Goal: Information Seeking & Learning: Learn about a topic

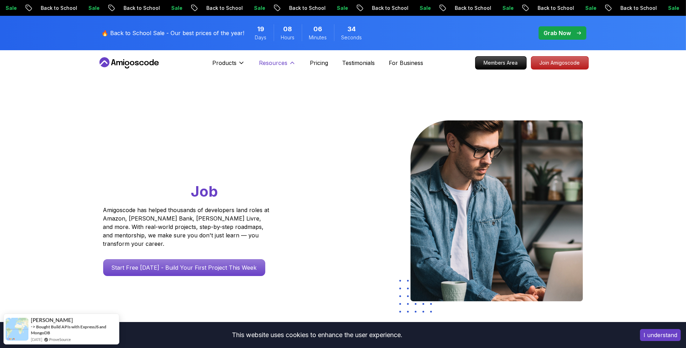
click at [284, 65] on p "Resources" at bounding box center [273, 63] width 28 height 8
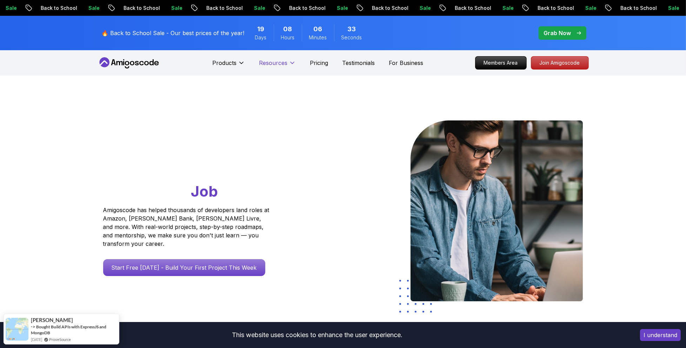
click at [283, 64] on p "Resources" at bounding box center [273, 63] width 28 height 8
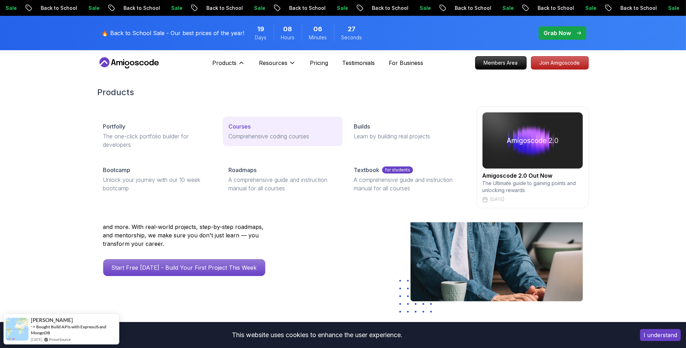
click at [251, 136] on p "Comprehensive coding courses" at bounding box center [282, 136] width 108 height 8
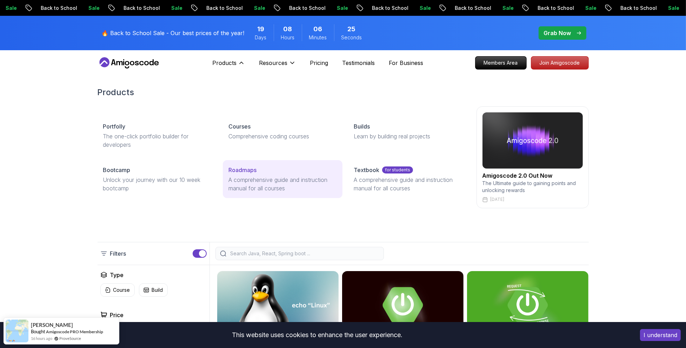
click at [277, 178] on p "A comprehensive guide and instruction manual for all courses" at bounding box center [282, 183] width 108 height 17
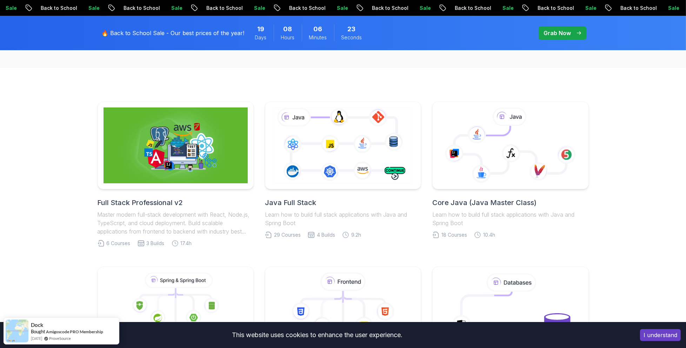
scroll to position [175, 0]
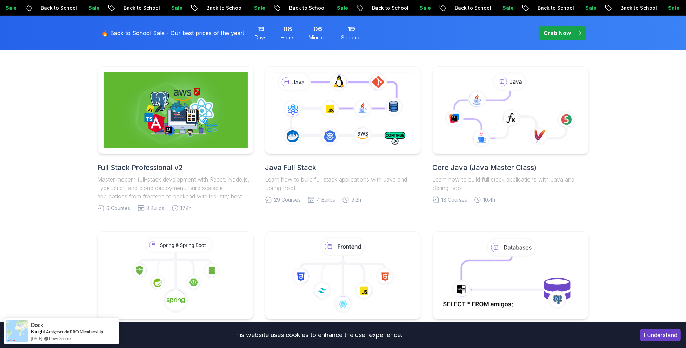
drag, startPoint x: 189, startPoint y: 102, endPoint x: 36, endPoint y: 122, distance: 154.7
click at [34, 122] on div "Full Stack Professional v2 Master modern full-stack development with React, Nod…" at bounding box center [343, 304] width 686 height 543
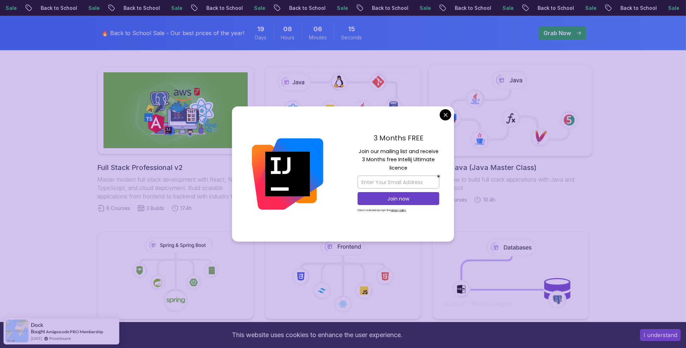
drag, startPoint x: 445, startPoint y: 115, endPoint x: 484, endPoint y: 134, distance: 43.2
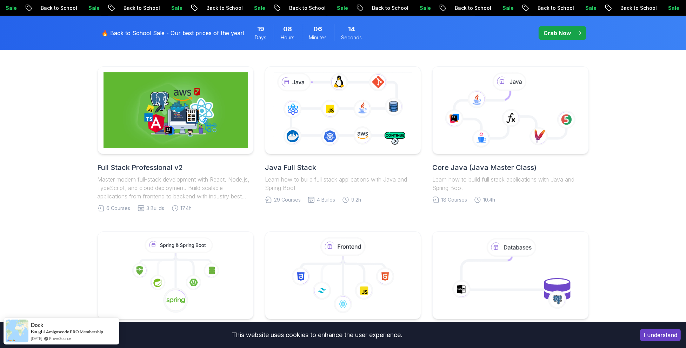
click at [636, 181] on div "Full Stack Professional v2 Master modern full-stack development with React, Nod…" at bounding box center [343, 304] width 686 height 543
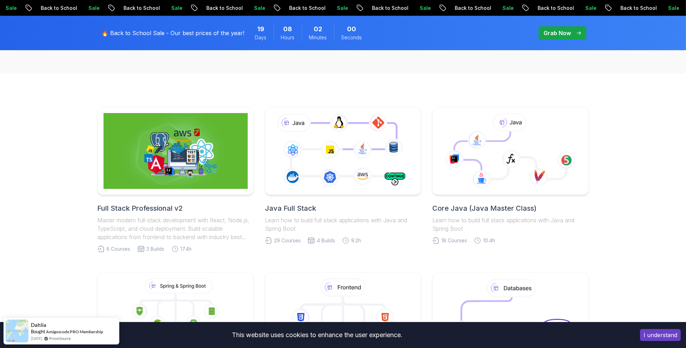
scroll to position [140, 0]
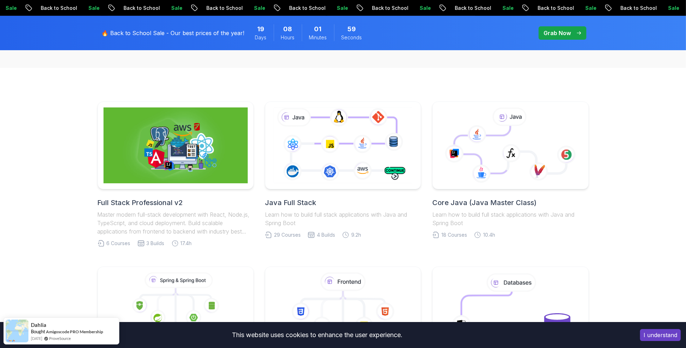
click at [613, 237] on div "Full Stack Professional v2 Master modern full-stack development with React, Nod…" at bounding box center [343, 339] width 686 height 543
click at [654, 216] on div "Full Stack Professional v2 Master modern full-stack development with React, Nod…" at bounding box center [343, 339] width 686 height 543
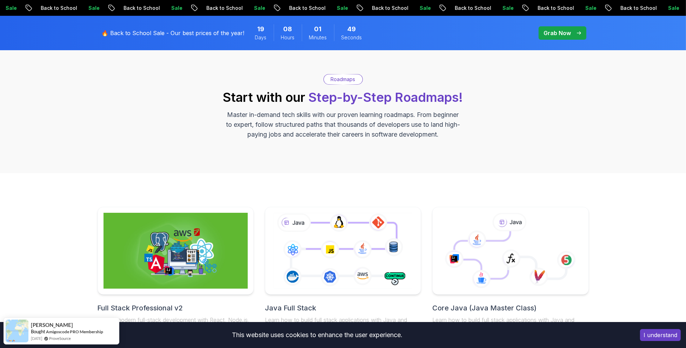
scroll to position [0, 0]
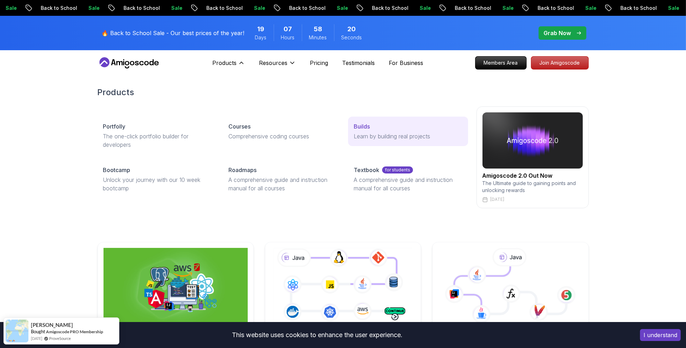
click at [376, 135] on p "Learn by building real projects" at bounding box center [408, 136] width 108 height 8
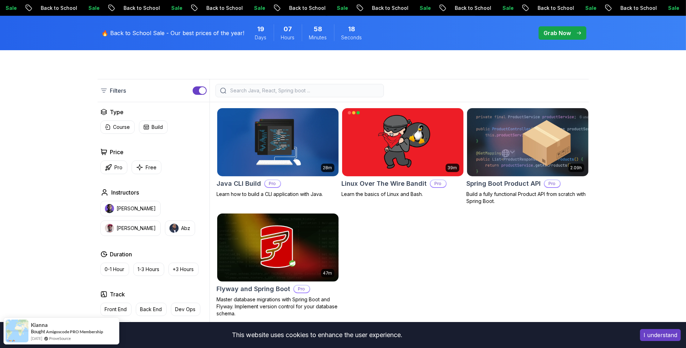
scroll to position [175, 0]
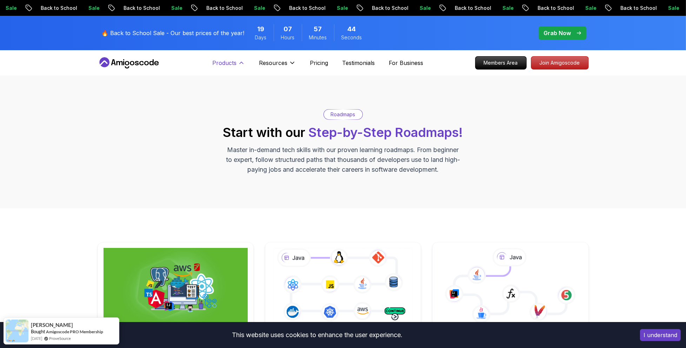
click at [228, 61] on p "Products" at bounding box center [224, 63] width 24 height 8
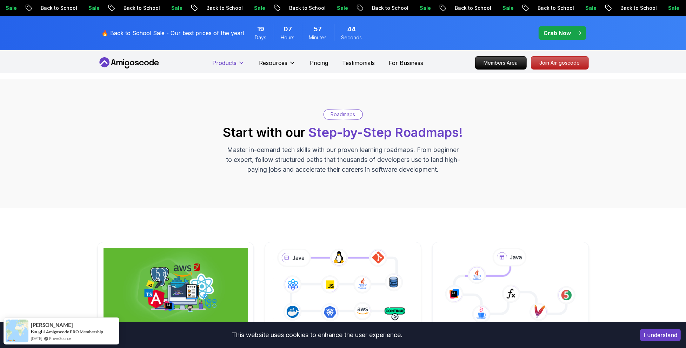
click at [222, 64] on p "Products" at bounding box center [224, 63] width 24 height 8
click at [229, 64] on p "Products" at bounding box center [224, 63] width 24 height 8
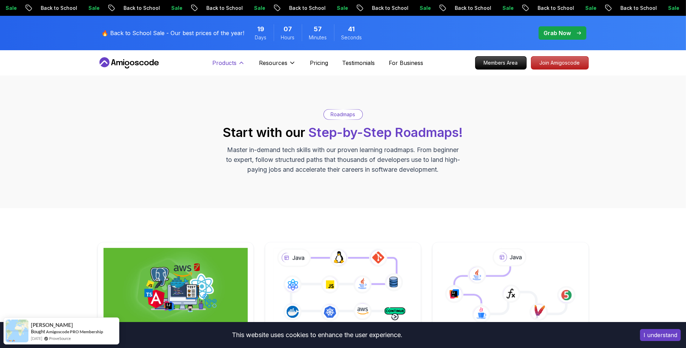
click at [228, 62] on p "Products" at bounding box center [224, 63] width 24 height 8
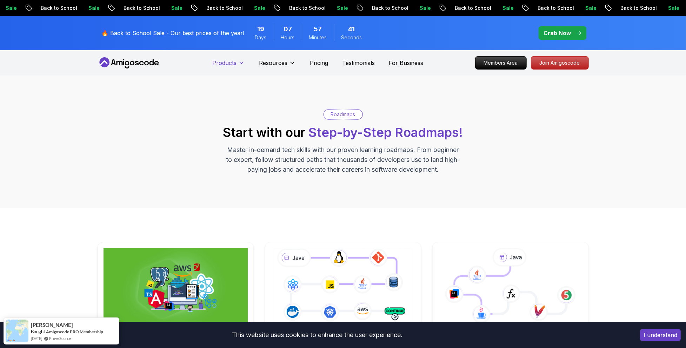
click at [241, 61] on icon at bounding box center [241, 62] width 7 height 7
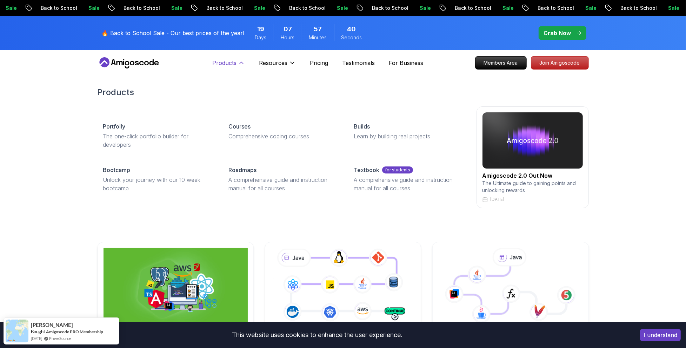
click at [241, 61] on icon at bounding box center [241, 62] width 7 height 7
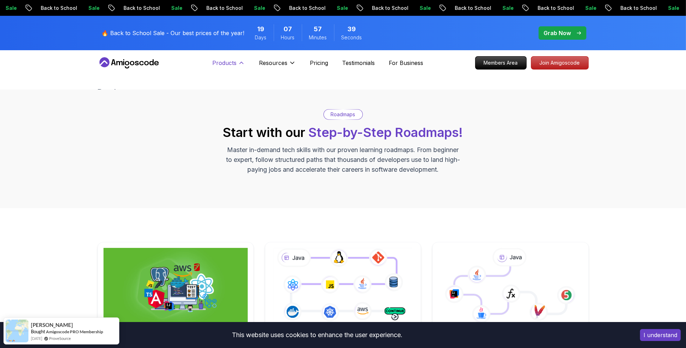
click at [237, 63] on button "Products" at bounding box center [228, 66] width 33 height 14
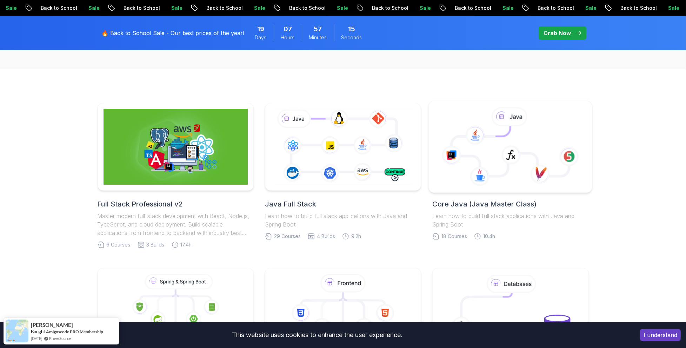
scroll to position [140, 0]
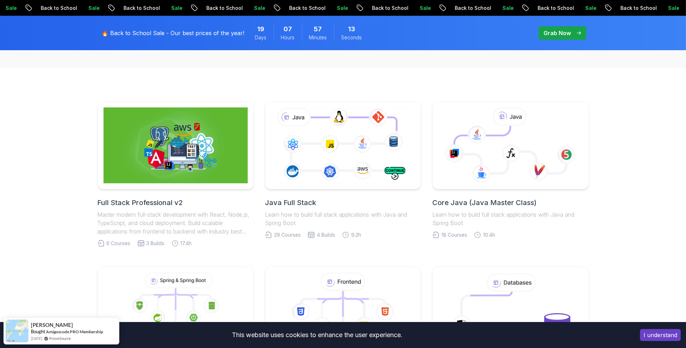
click at [60, 167] on div "Full Stack Professional v2 Master modern full-stack development with React, Nod…" at bounding box center [343, 339] width 686 height 543
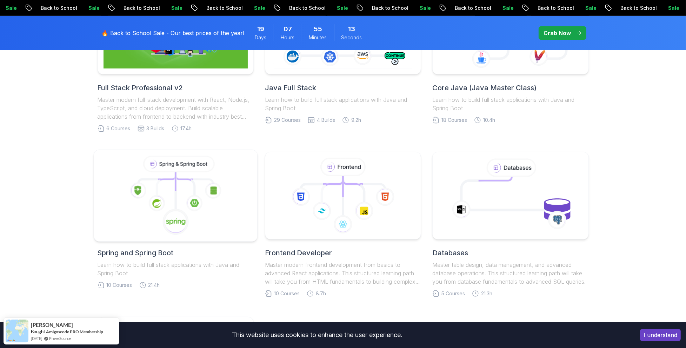
scroll to position [281, 0]
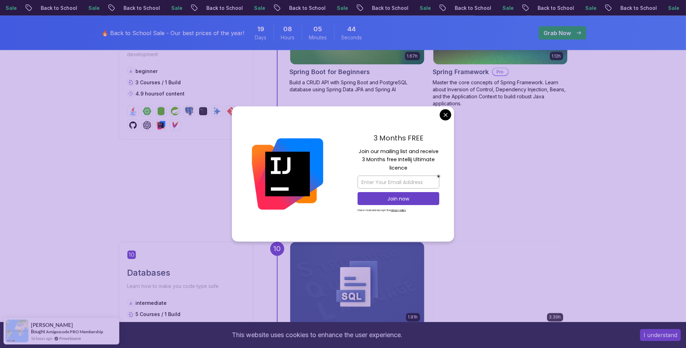
scroll to position [1614, 0]
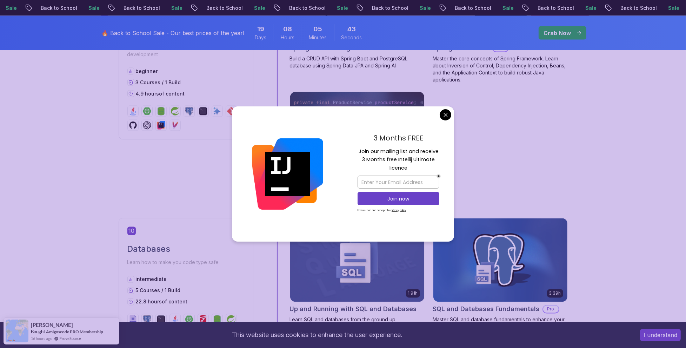
click at [443, 114] on body "Sale Back to School Sale Back to School Sale Back to School Sale Back to School…" at bounding box center [343, 305] width 686 height 3838
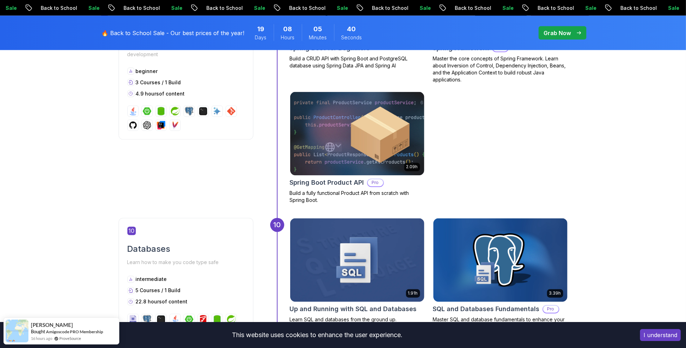
click at [530, 9] on p "Back to School" at bounding box center [554, 8] width 48 height 7
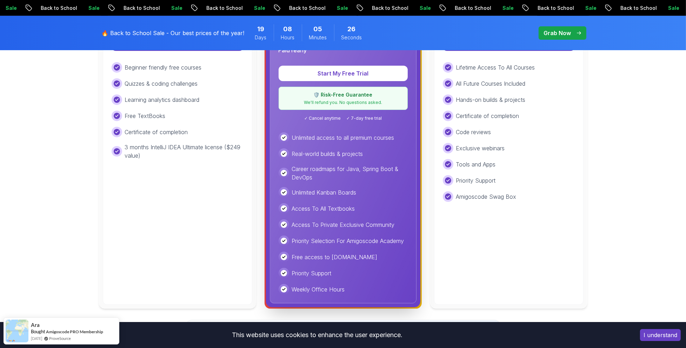
scroll to position [211, 0]
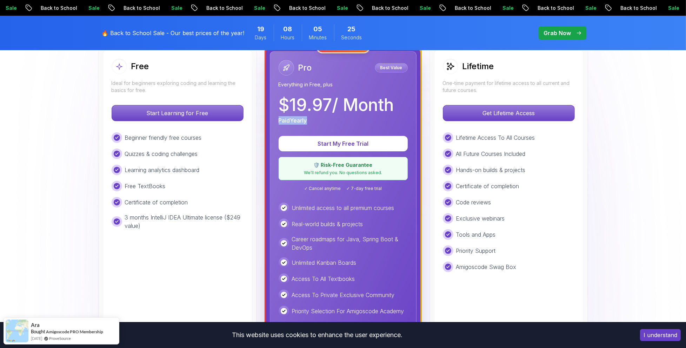
drag, startPoint x: 276, startPoint y: 120, endPoint x: 314, endPoint y: 120, distance: 38.2
click at [314, 120] on div "Pro Best Value Everything in Free, plus $ 19.97 / Month Paid Yearly Start My Fr…" at bounding box center [343, 212] width 147 height 322
click at [350, 118] on div "Paid Yearly" at bounding box center [336, 120] width 115 height 8
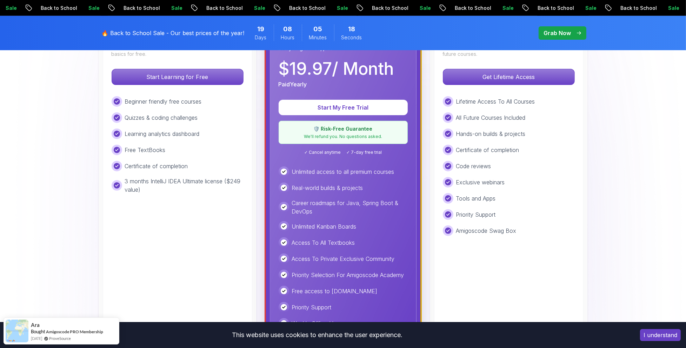
scroll to position [246, 0]
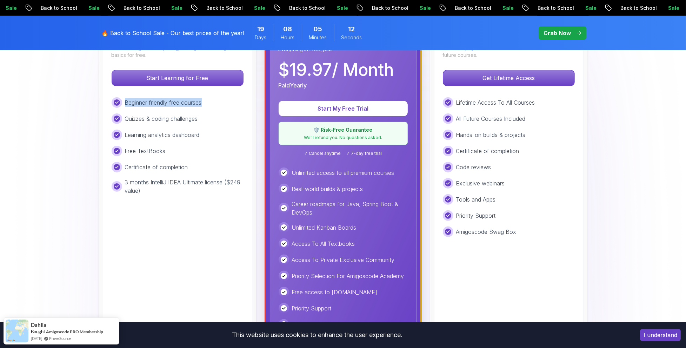
drag, startPoint x: 146, startPoint y: 100, endPoint x: 122, endPoint y: 100, distance: 23.9
click at [122, 100] on div "Beginner friendly free courses" at bounding box center [178, 102] width 132 height 11
click at [194, 116] on p "Quizzes & coding challenges" at bounding box center [161, 118] width 73 height 8
drag, startPoint x: 188, startPoint y: 104, endPoint x: 124, endPoint y: 104, distance: 64.9
click at [124, 104] on div "Beginner friendly free courses" at bounding box center [178, 102] width 132 height 11
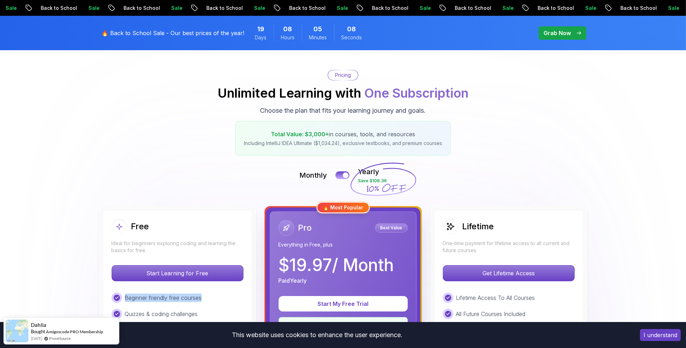
scroll to position [0, 0]
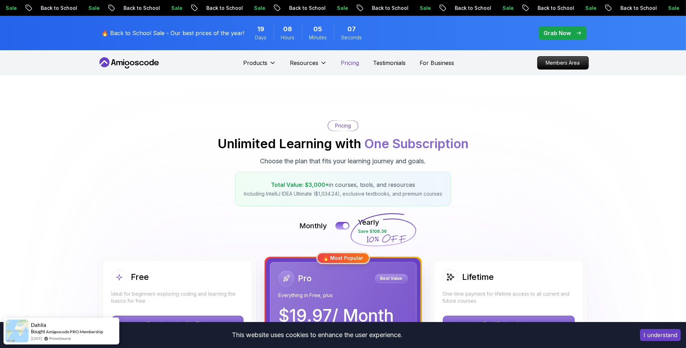
click at [350, 64] on p "Pricing" at bounding box center [350, 63] width 18 height 8
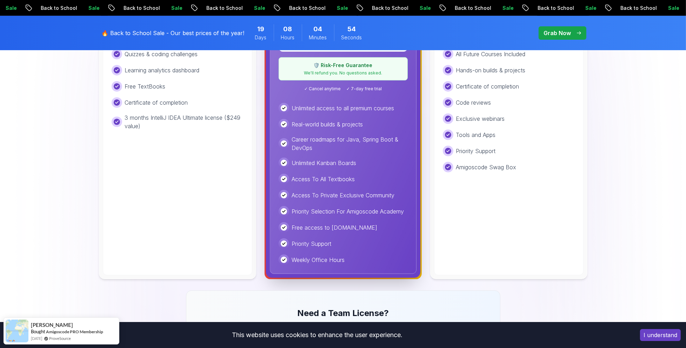
scroll to position [281, 0]
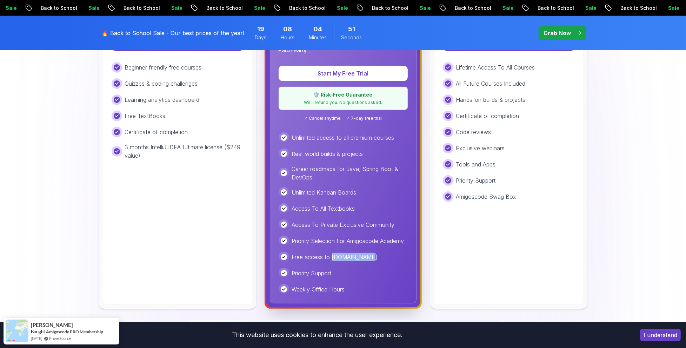
drag, startPoint x: 332, startPoint y: 257, endPoint x: 358, endPoint y: 256, distance: 26.7
click at [358, 256] on p "Free access to Portfolly.io" at bounding box center [335, 257] width 86 height 8
copy p "Portfolly.io"
click at [393, 254] on div "Free access to Portfolly.io" at bounding box center [343, 257] width 129 height 11
click at [332, 252] on div "Free access to Portfolly.io" at bounding box center [343, 257] width 129 height 11
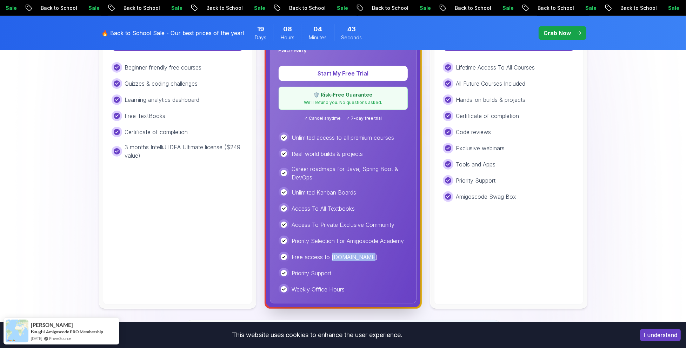
copy p "Portfolly.io"
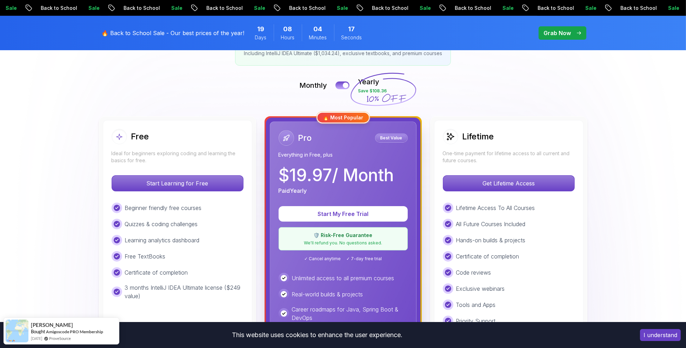
scroll to position [0, 0]
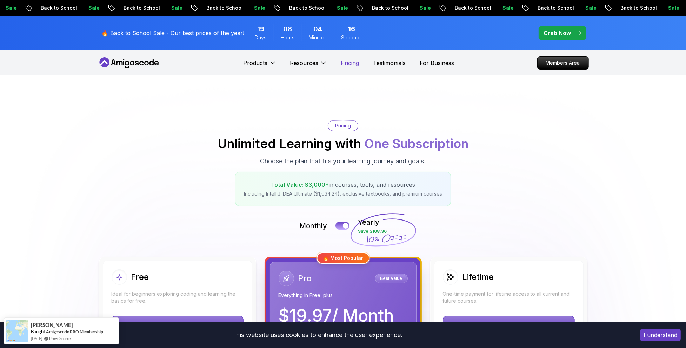
click at [350, 63] on p "Pricing" at bounding box center [350, 63] width 18 height 8
click at [397, 64] on p "Testimonials" at bounding box center [389, 63] width 33 height 8
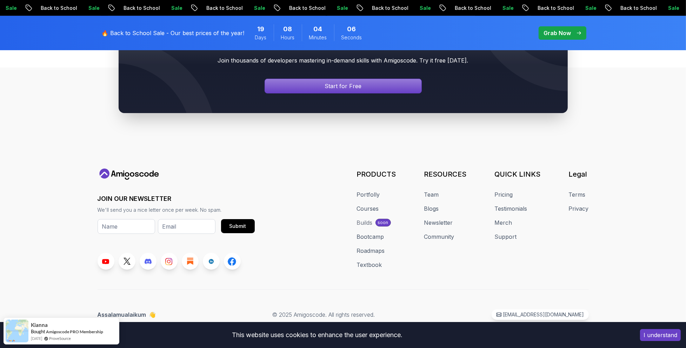
scroll to position [386, 0]
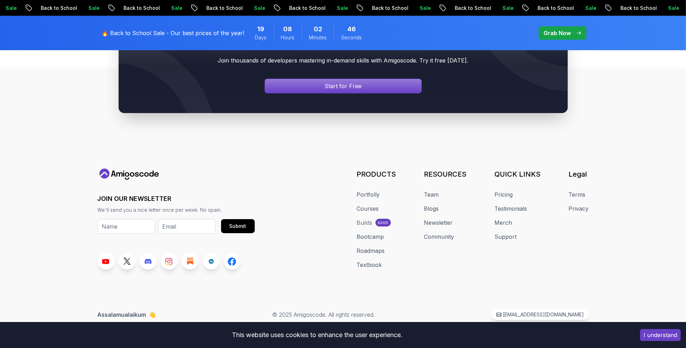
scroll to position [2527, 0]
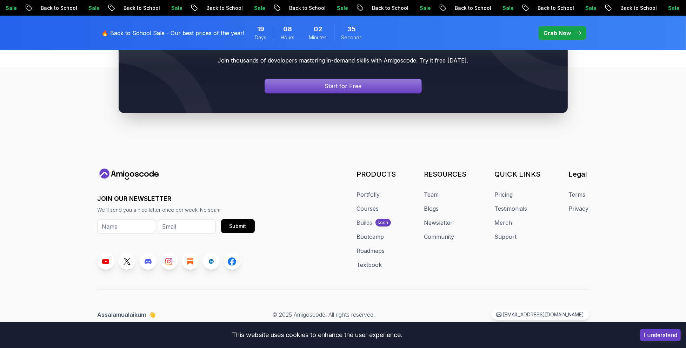
drag, startPoint x: 67, startPoint y: 233, endPoint x: 72, endPoint y: 233, distance: 4.2
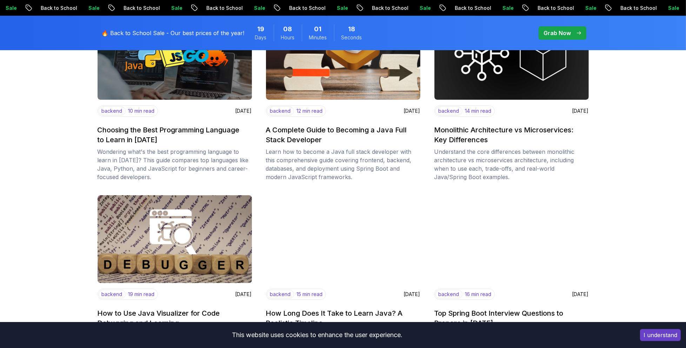
scroll to position [386, 0]
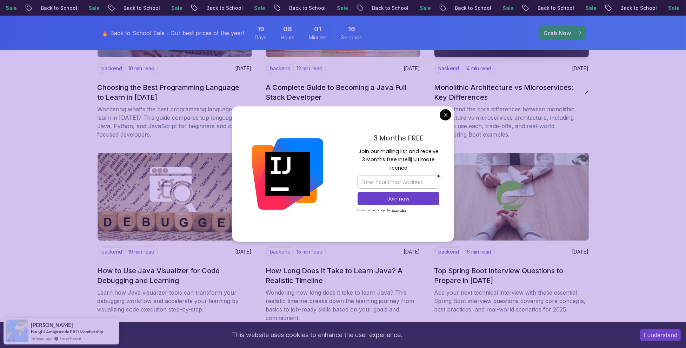
drag, startPoint x: 442, startPoint y: 112, endPoint x: 471, endPoint y: 117, distance: 28.8
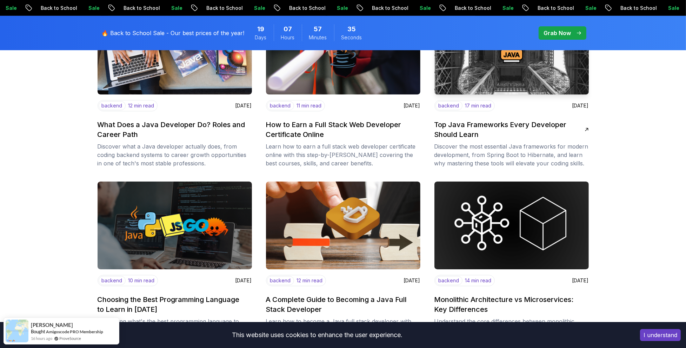
scroll to position [175, 0]
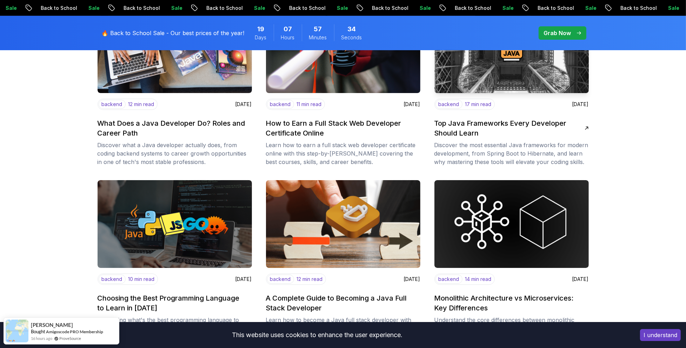
click at [508, 80] on img at bounding box center [512, 49] width 162 height 92
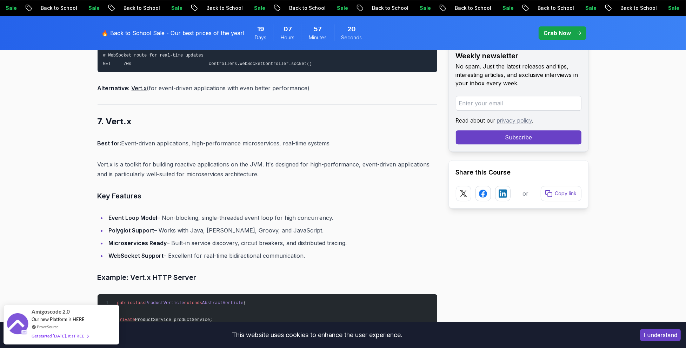
scroll to position [6387, 0]
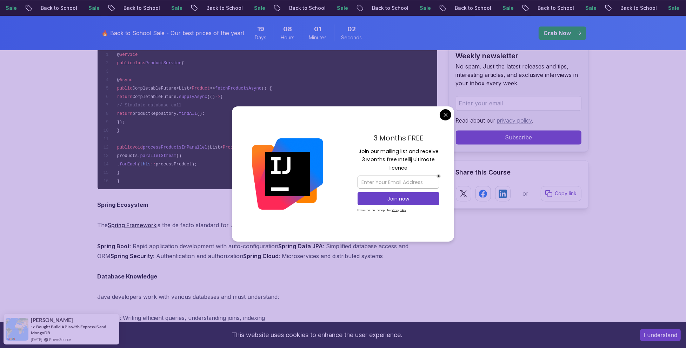
scroll to position [1965, 0]
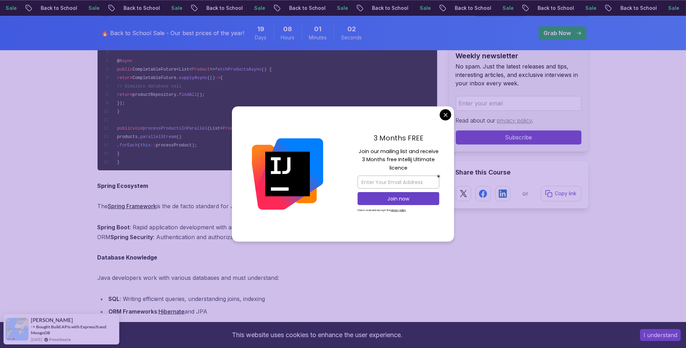
click at [451, 115] on div "3 Months FREE Join our mailing list and receive 3 Months free Intellij Ultimate…" at bounding box center [343, 173] width 222 height 135
click at [442, 123] on div "3 Months FREE Join our mailing list and receive 3 Months free Intellij Ultimate…" at bounding box center [398, 173] width 111 height 135
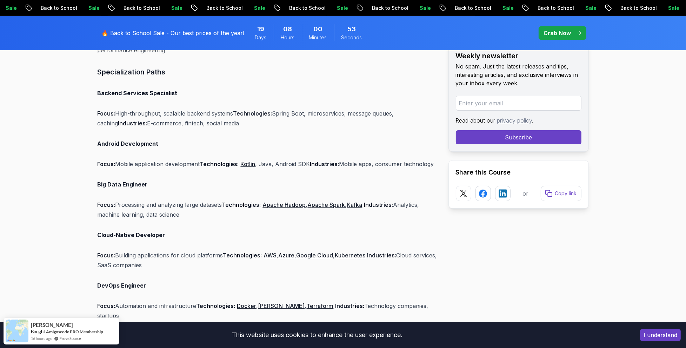
scroll to position [3579, 0]
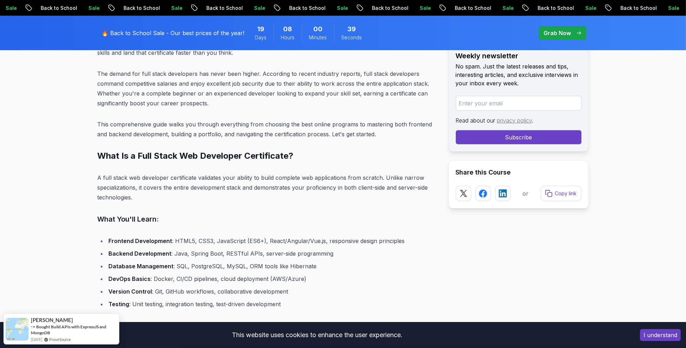
scroll to position [421, 0]
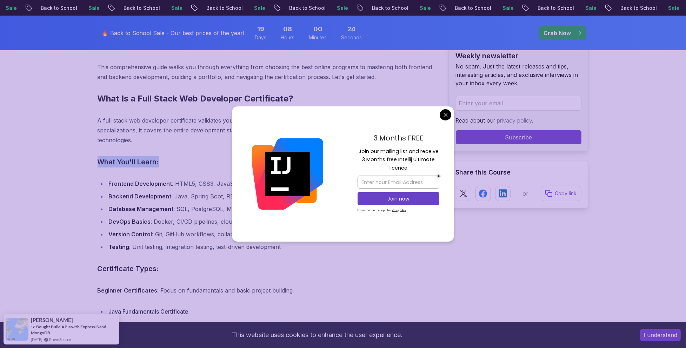
drag, startPoint x: 88, startPoint y: 160, endPoint x: 177, endPoint y: 164, distance: 89.6
click at [216, 165] on h3 "What You'll Learn:" at bounding box center [268, 161] width 340 height 11
click at [439, 108] on div "3 Months FREE Join our mailing list and receive 3 Months free Intellij Ultimate…" at bounding box center [398, 173] width 111 height 135
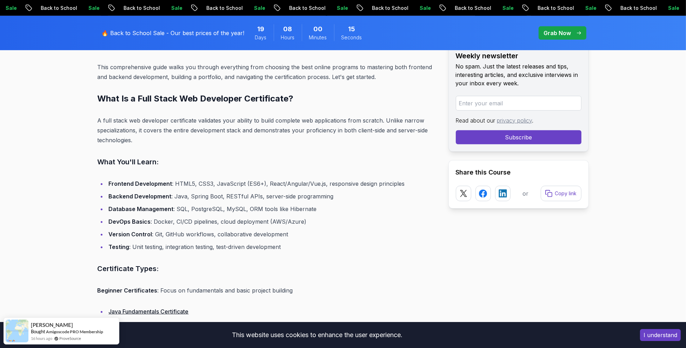
click at [234, 179] on li "Frontend Development : HTML5, CSS3, JavaScript (ES6+), React/Angular/Vue.js, re…" at bounding box center [272, 184] width 331 height 10
click at [204, 205] on li "Database Management : SQL, PostgreSQL, MySQL, ORM tools like Hibernate" at bounding box center [272, 209] width 331 height 10
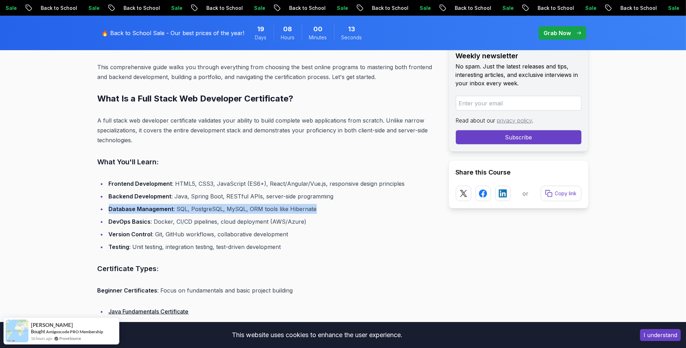
drag, startPoint x: 136, startPoint y: 209, endPoint x: 322, endPoint y: 210, distance: 186.3
click at [321, 210] on li "Database Management : SQL, PostgreSQL, MySQL, ORM tools like Hibernate" at bounding box center [272, 209] width 331 height 10
click at [327, 212] on li "Database Management : SQL, PostgreSQL, MySQL, ORM tools like Hibernate" at bounding box center [272, 209] width 331 height 10
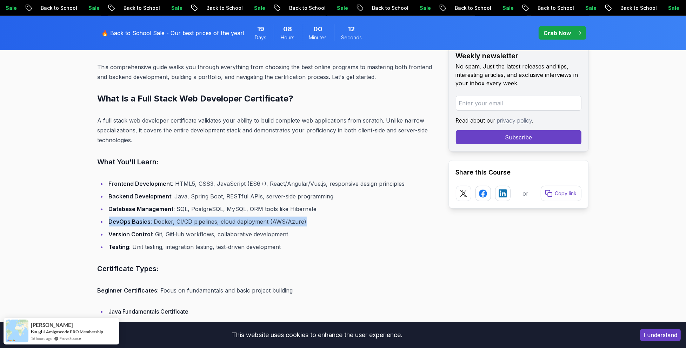
drag, startPoint x: 101, startPoint y: 225, endPoint x: 339, endPoint y: 226, distance: 238.3
click at [331, 226] on li "DevOps Basics : Docker, CI/CD pipelines, cloud deployment (AWS/Azure)" at bounding box center [272, 222] width 331 height 10
click at [340, 226] on li "DevOps Basics : Docker, CI/CD pipelines, cloud deployment (AWS/Azure)" at bounding box center [272, 222] width 331 height 10
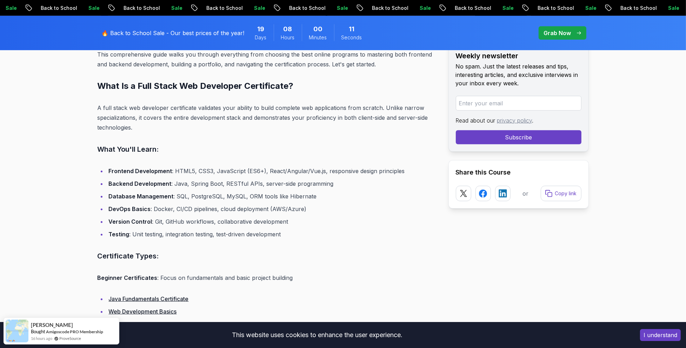
scroll to position [456, 0]
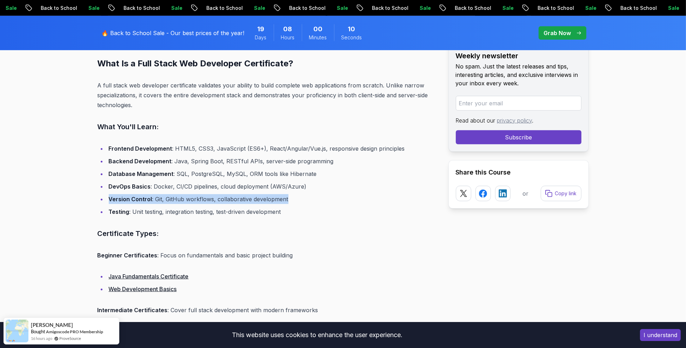
drag, startPoint x: 126, startPoint y: 199, endPoint x: 335, endPoint y: 205, distance: 209.2
click at [342, 201] on li "Version Control : Git, GitHub workflows, collaborative development" at bounding box center [272, 199] width 331 height 10
click at [335, 207] on li "Testing : Unit testing, integration testing, test-driven development" at bounding box center [272, 212] width 331 height 10
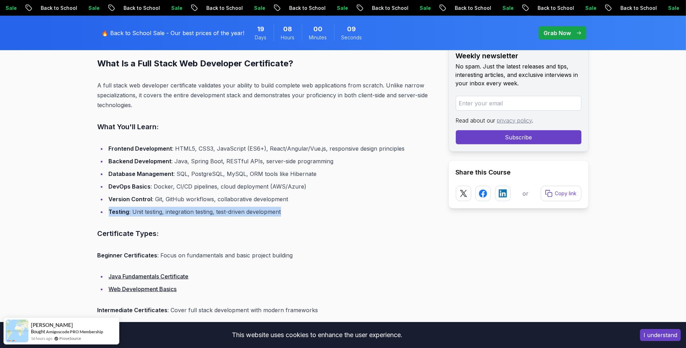
drag, startPoint x: 124, startPoint y: 207, endPoint x: 330, endPoint y: 207, distance: 206.0
click at [330, 207] on li "Testing : Unit testing, integration testing, test-driven development" at bounding box center [272, 212] width 331 height 10
click at [326, 198] on div at bounding box center [326, 198] width 0 height 0
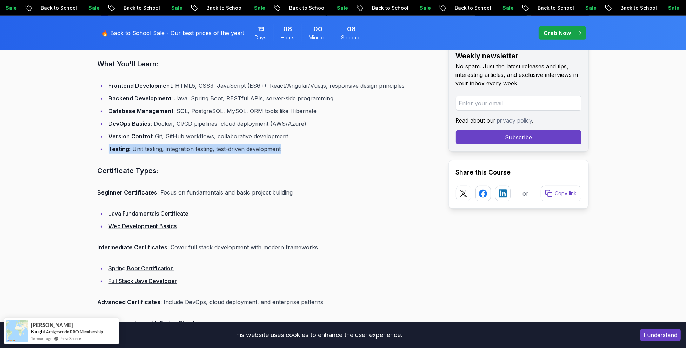
scroll to position [526, 0]
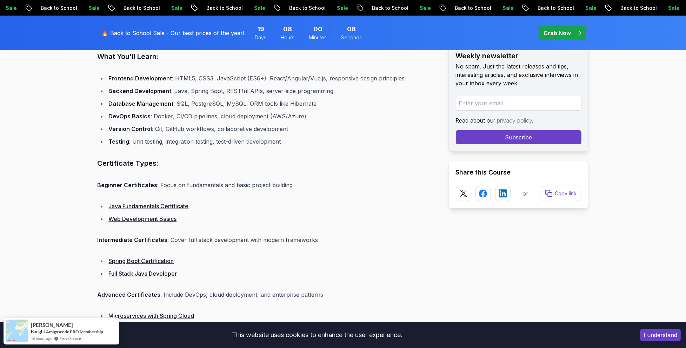
click at [341, 208] on li "Java Fundamentals Certificate" at bounding box center [272, 206] width 331 height 10
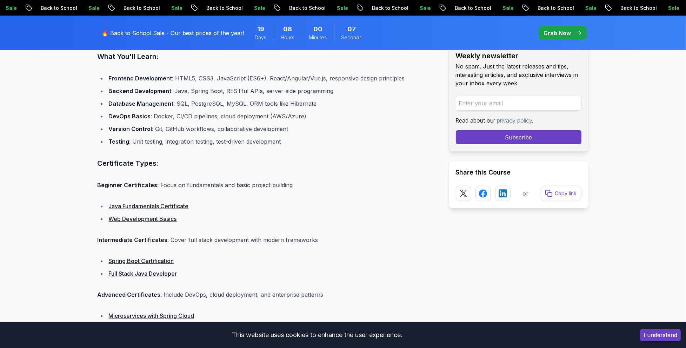
click at [239, 141] on li "Testing : Unit testing, integration testing, test-driven development" at bounding box center [272, 142] width 331 height 10
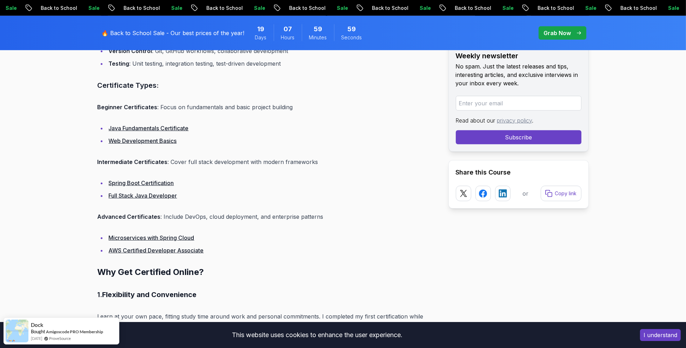
scroll to position [597, 0]
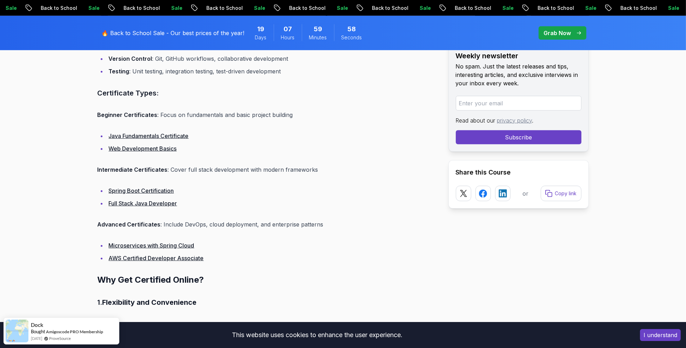
drag, startPoint x: 184, startPoint y: 211, endPoint x: 214, endPoint y: 242, distance: 43.9
click at [214, 242] on li "Microservices with Spring Cloud" at bounding box center [272, 245] width 331 height 10
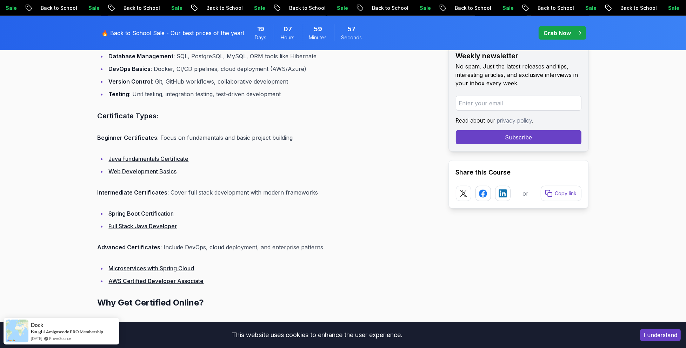
scroll to position [561, 0]
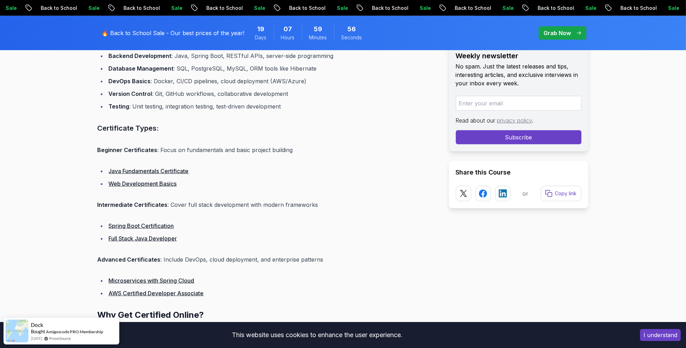
click at [215, 233] on li "Full Stack Java Developer" at bounding box center [272, 238] width 331 height 10
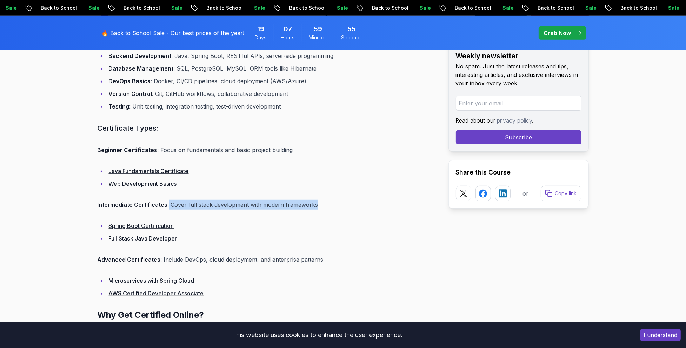
drag, startPoint x: 175, startPoint y: 206, endPoint x: 320, endPoint y: 214, distance: 144.8
click at [334, 201] on p "Intermediate Certificates : Cover full stack development with modern frameworks" at bounding box center [268, 205] width 340 height 10
click at [307, 226] on li "Spring Boot Certification" at bounding box center [272, 226] width 331 height 10
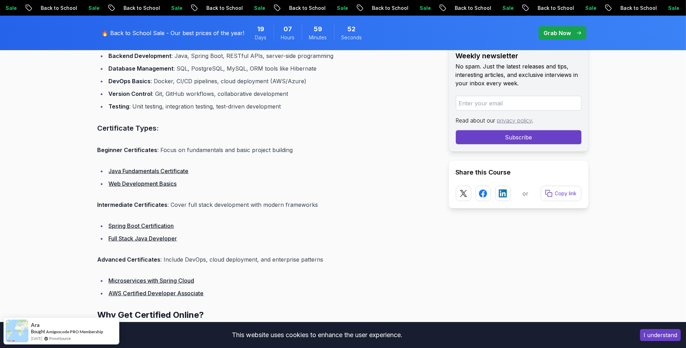
click at [252, 239] on li "Full Stack Java Developer" at bounding box center [272, 238] width 331 height 10
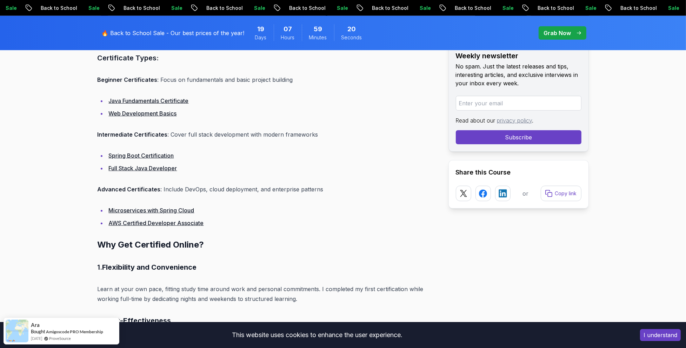
scroll to position [737, 0]
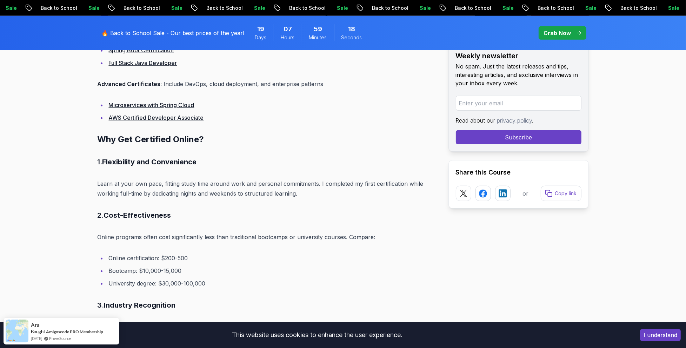
click at [403, 140] on h2 "Why Get Certified Online?" at bounding box center [268, 139] width 340 height 11
drag, startPoint x: 108, startPoint y: 261, endPoint x: 210, endPoint y: 259, distance: 102.5
click at [210, 259] on li "Online certification: $200-500" at bounding box center [272, 258] width 331 height 10
click at [212, 259] on li "Online certification: $200-500" at bounding box center [272, 258] width 331 height 10
drag, startPoint x: 96, startPoint y: 244, endPoint x: 342, endPoint y: 246, distance: 246.3
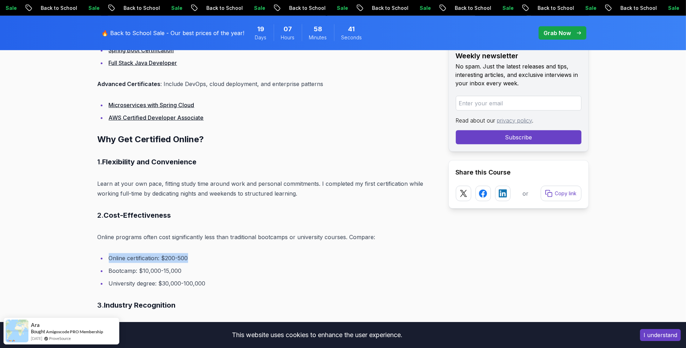
click at [398, 234] on p "Online programs often cost significantly less than traditional bootcamps or uni…" at bounding box center [268, 237] width 340 height 10
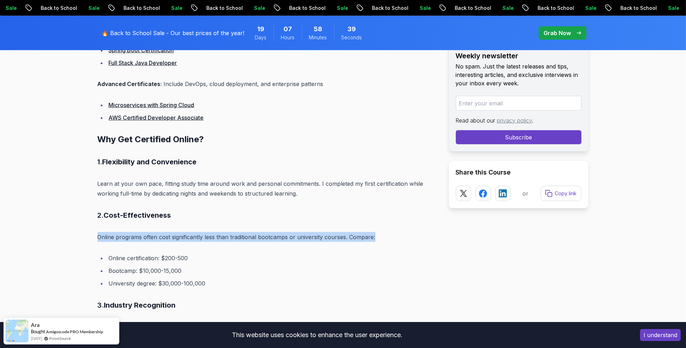
drag, startPoint x: 405, startPoint y: 227, endPoint x: 41, endPoint y: 237, distance: 364.0
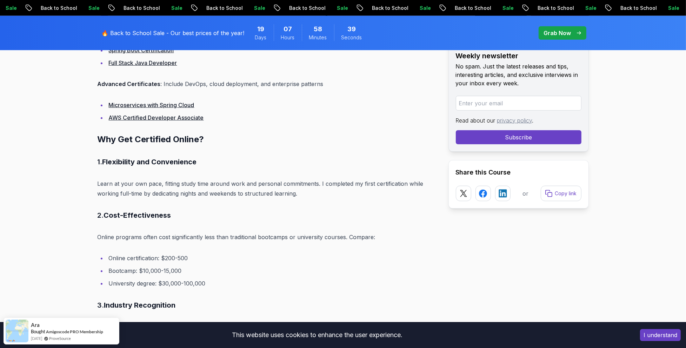
click at [222, 264] on ul "Online certification: $200-500 Bootcamp: $10,000-15,000 University degree: $30,…" at bounding box center [268, 270] width 340 height 35
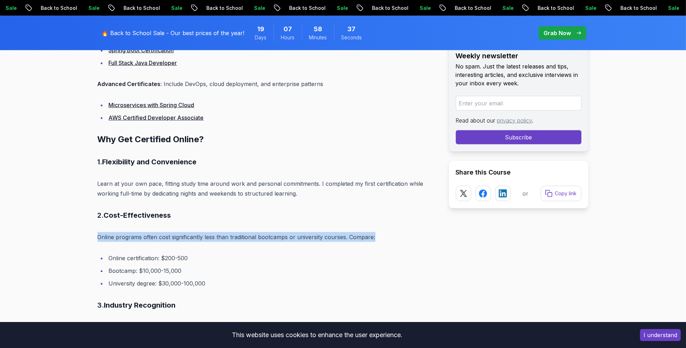
drag, startPoint x: 84, startPoint y: 233, endPoint x: 392, endPoint y: 235, distance: 308.5
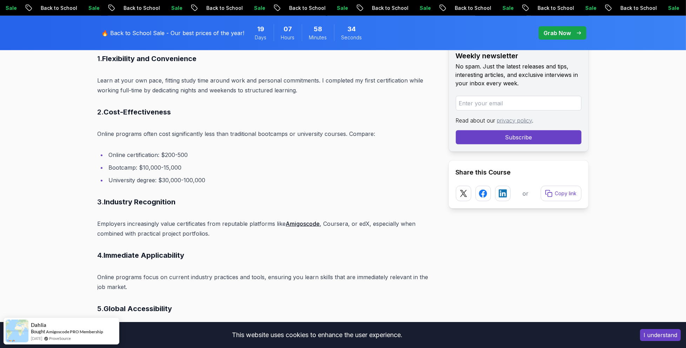
scroll to position [807, 0]
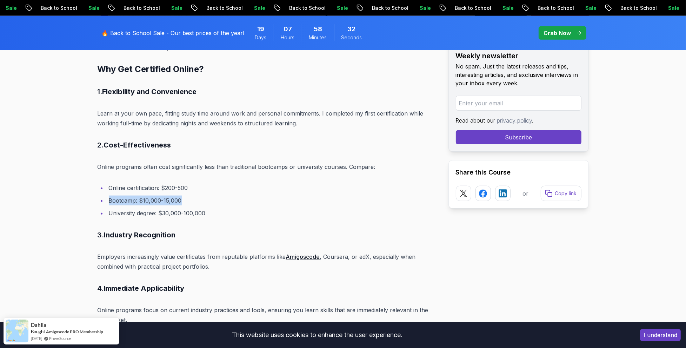
drag, startPoint x: 144, startPoint y: 199, endPoint x: 126, endPoint y: 200, distance: 17.2
click at [100, 198] on ul "Online certification: $200-500 Bootcamp: $10,000-15,000 University degree: $30,…" at bounding box center [268, 200] width 340 height 35
click at [240, 215] on li "University degree: $30,000-100,000" at bounding box center [272, 213] width 331 height 10
drag, startPoint x: 162, startPoint y: 203, endPoint x: 97, endPoint y: 202, distance: 64.6
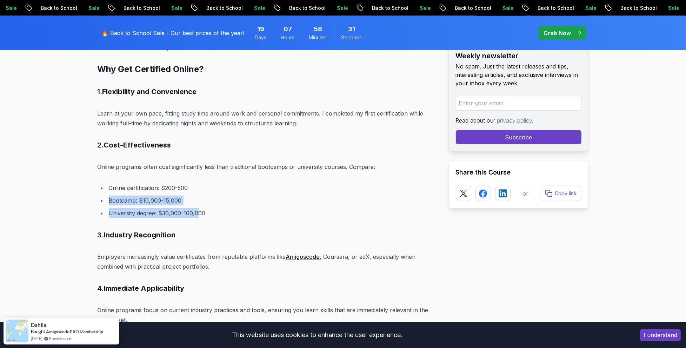
click at [192, 215] on li "University degree: $30,000-100,000" at bounding box center [272, 213] width 331 height 10
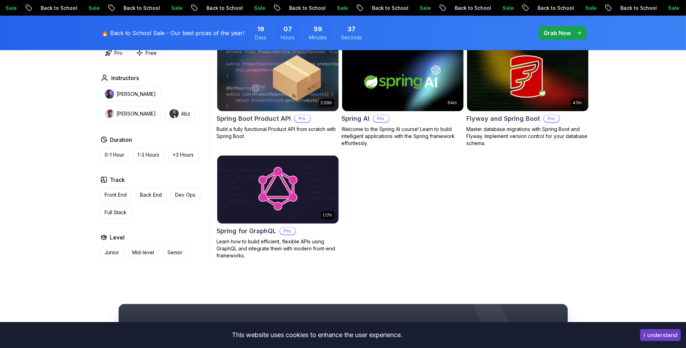
scroll to position [421, 0]
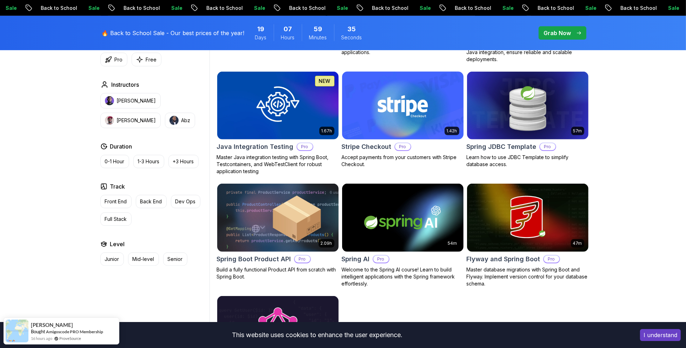
click at [441, 113] on body "Sale Back to School Sale Back to School Sale Back to School Sale Back to School…" at bounding box center [343, 177] width 686 height 1196
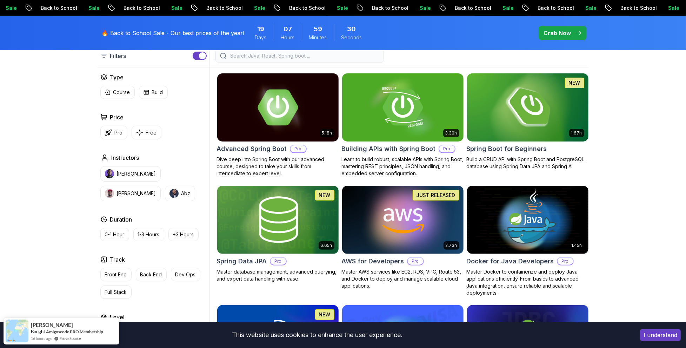
scroll to position [175, 0]
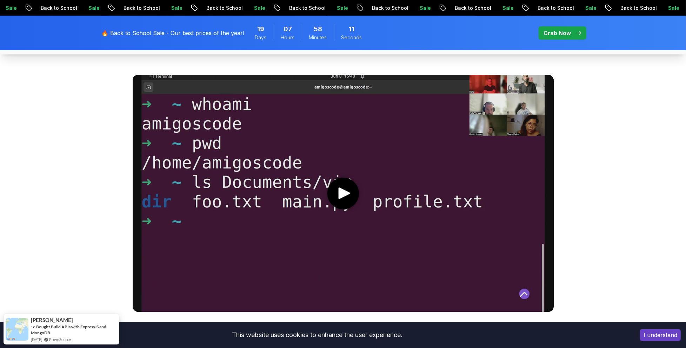
scroll to position [386, 0]
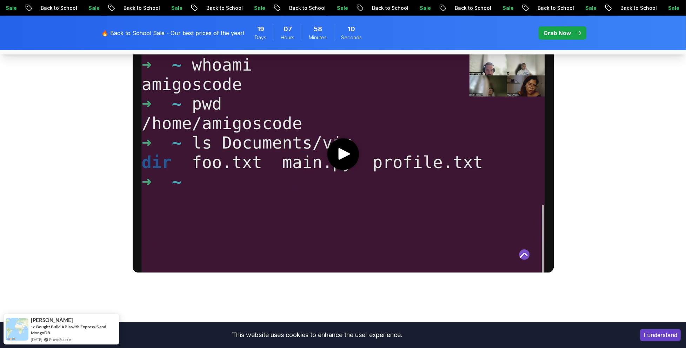
click at [357, 142] on video at bounding box center [343, 153] width 421 height 237
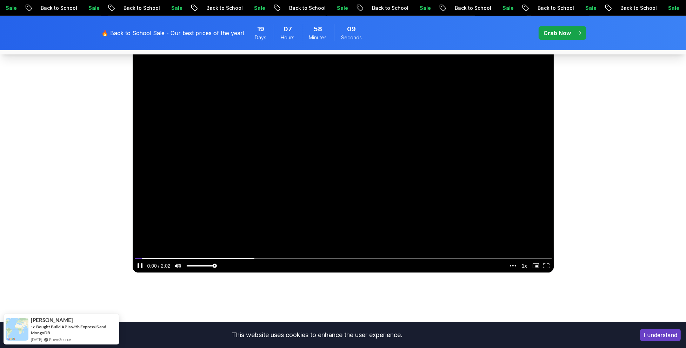
click at [387, 193] on video at bounding box center [343, 153] width 421 height 237
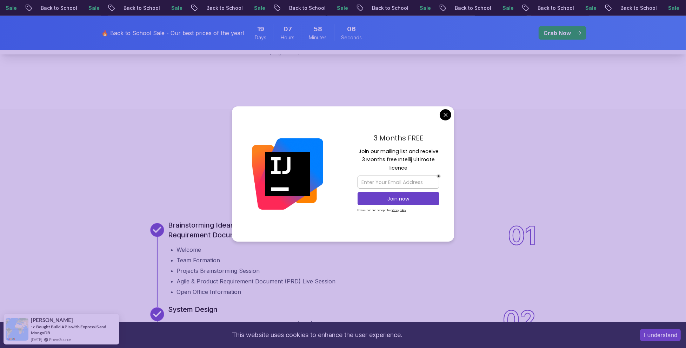
scroll to position [807, 0]
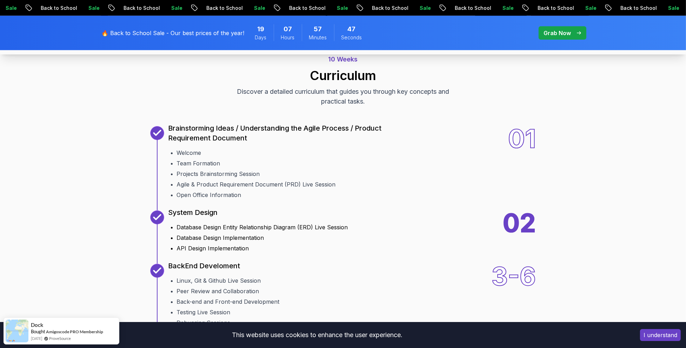
scroll to position [842, 0]
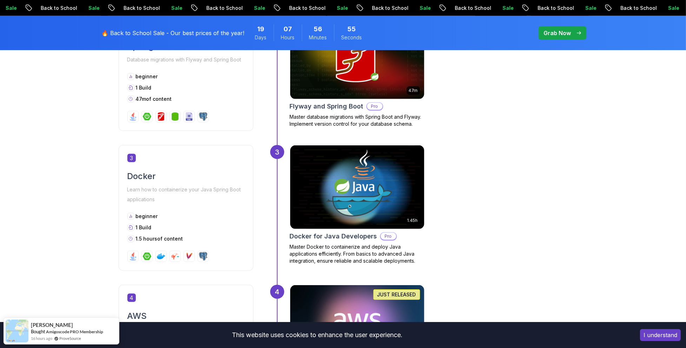
scroll to position [561, 0]
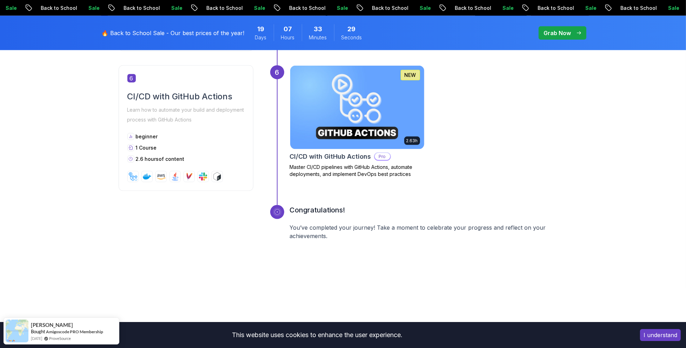
scroll to position [1088, 0]
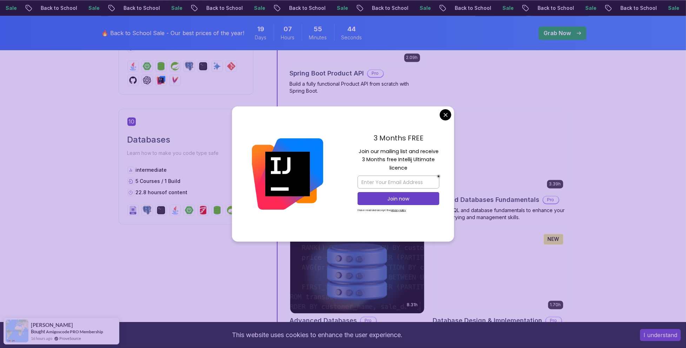
scroll to position [1719, 0]
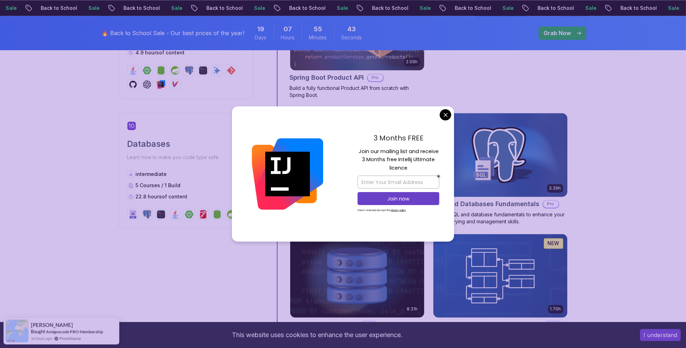
drag, startPoint x: 446, startPoint y: 116, endPoint x: 451, endPoint y: 118, distance: 5.0
click at [446, 116] on body "Sale Back to School Sale Back to School Sale Back to School Sale Back to School…" at bounding box center [343, 200] width 686 height 3838
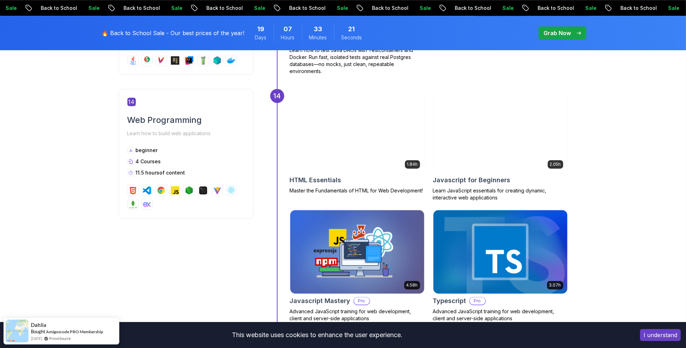
scroll to position [2702, 0]
